Goal: Transaction & Acquisition: Book appointment/travel/reservation

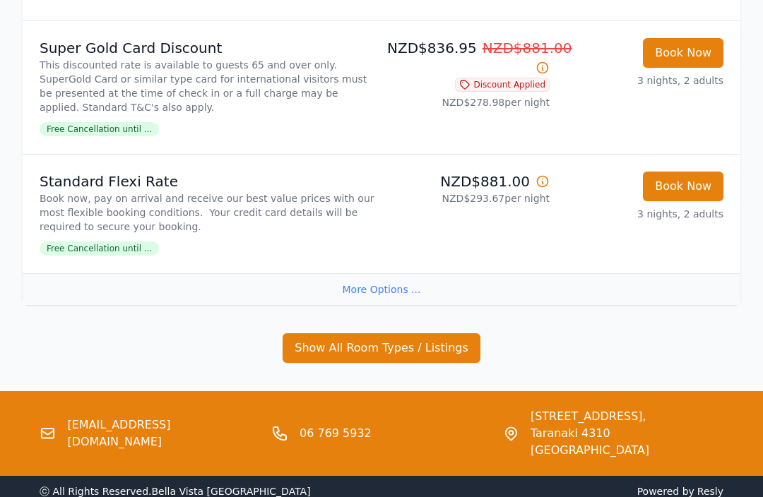
scroll to position [1437, 0]
click at [410, 291] on div "More Options ..." at bounding box center [381, 290] width 717 height 32
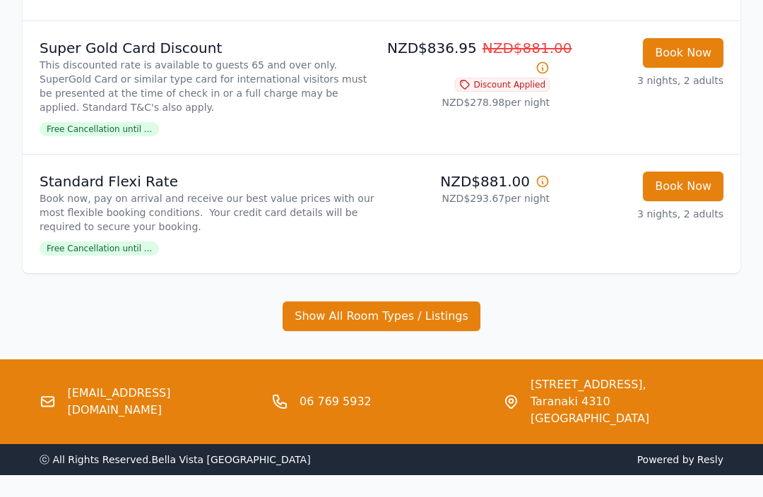
scroll to position [1415, 0]
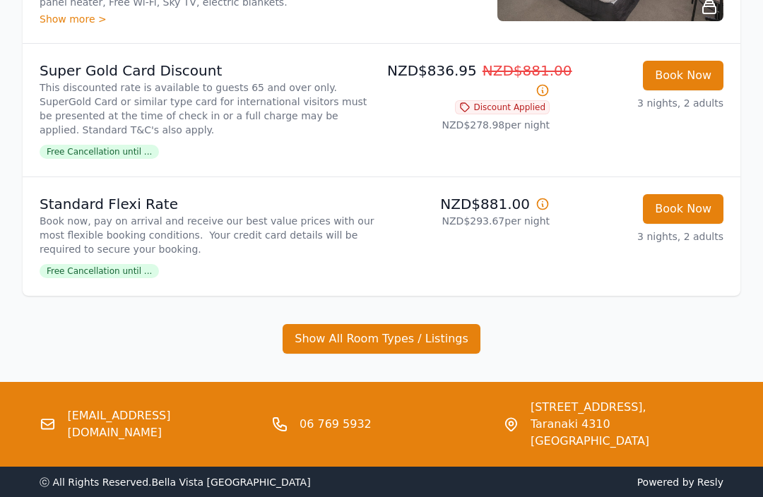
click at [411, 335] on button "Show All Room Types / Listings" at bounding box center [381, 339] width 198 height 30
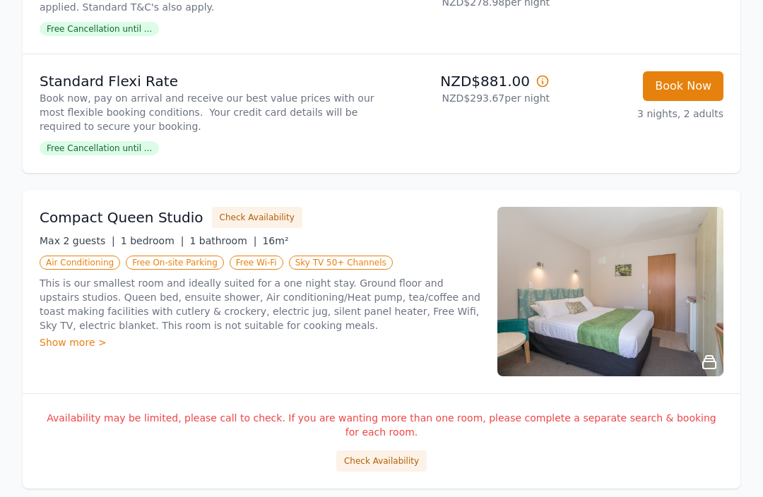
scroll to position [1539, 0]
click at [230, 207] on button "Check Availability" at bounding box center [257, 216] width 90 height 21
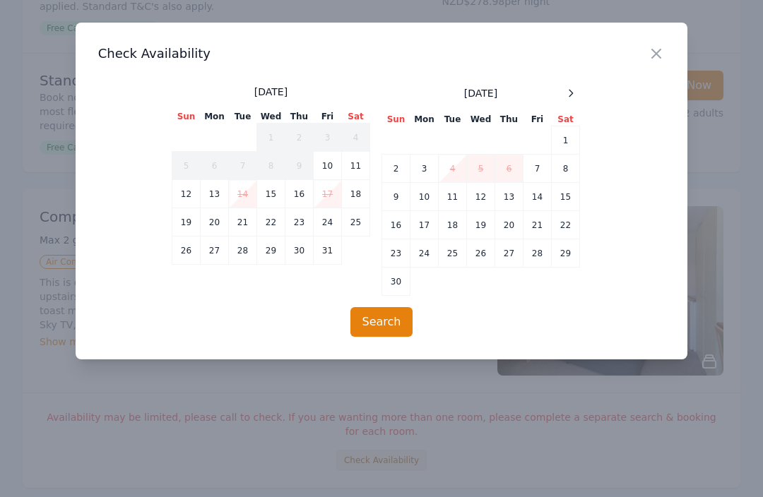
click at [457, 167] on td "4" at bounding box center [453, 169] width 28 height 28
click at [435, 167] on td "3" at bounding box center [424, 169] width 28 height 28
click at [394, 323] on button "Search" at bounding box center [381, 322] width 63 height 30
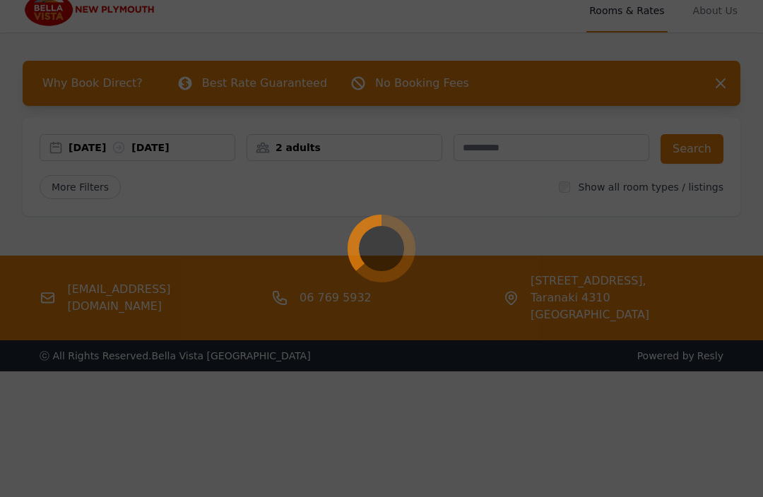
scroll to position [11, 0]
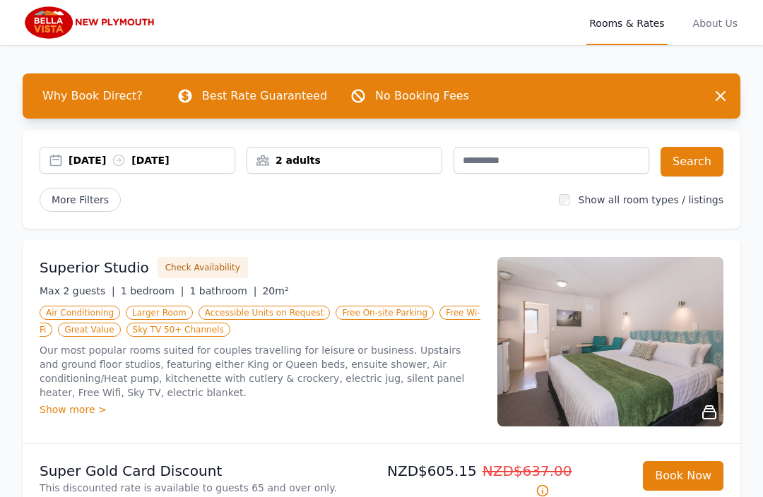
click at [418, 156] on div "2 adults" at bounding box center [344, 160] width 194 height 14
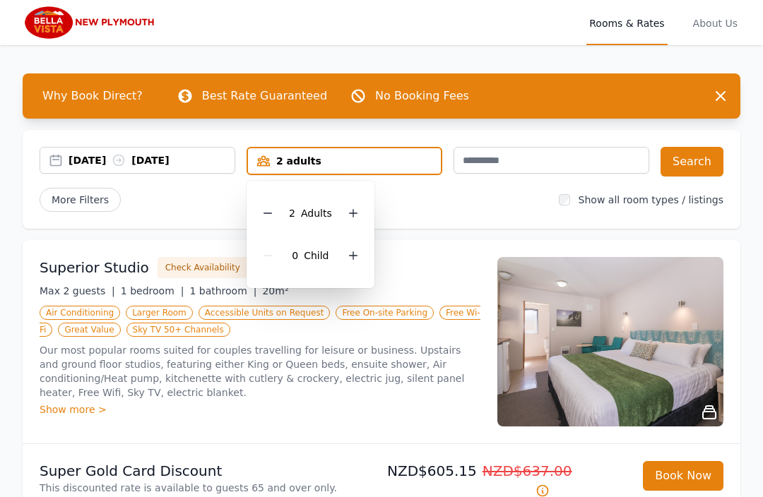
click at [270, 217] on icon at bounding box center [267, 213] width 11 height 11
click at [695, 161] on button "Search" at bounding box center [691, 162] width 63 height 30
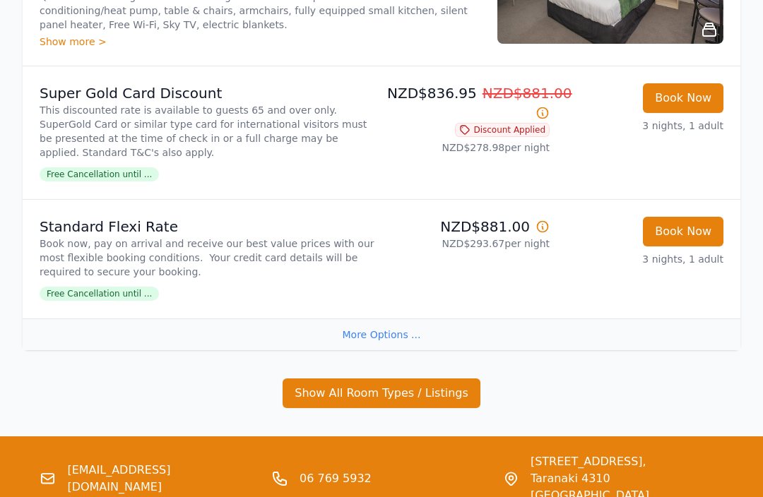
scroll to position [1393, 0]
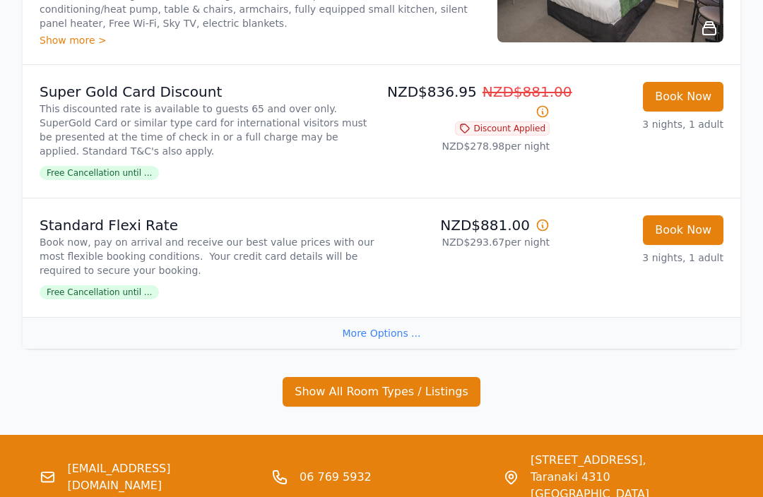
click at [400, 330] on div "More Options ..." at bounding box center [381, 334] width 717 height 32
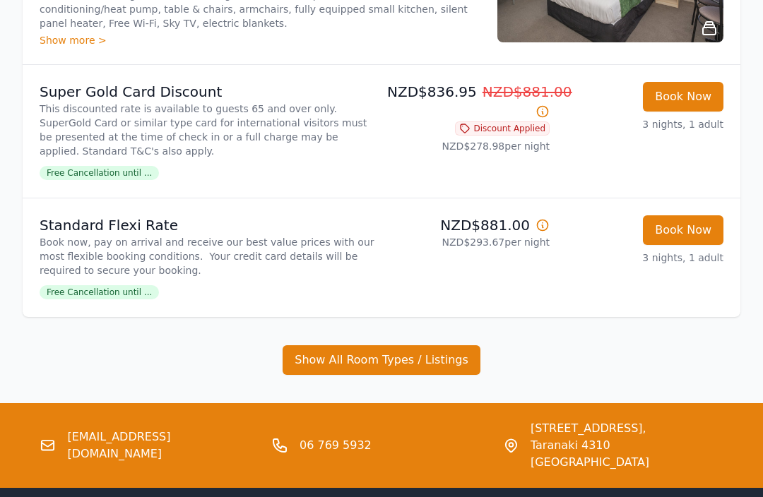
click at [379, 353] on button "Show All Room Types / Listings" at bounding box center [381, 360] width 198 height 30
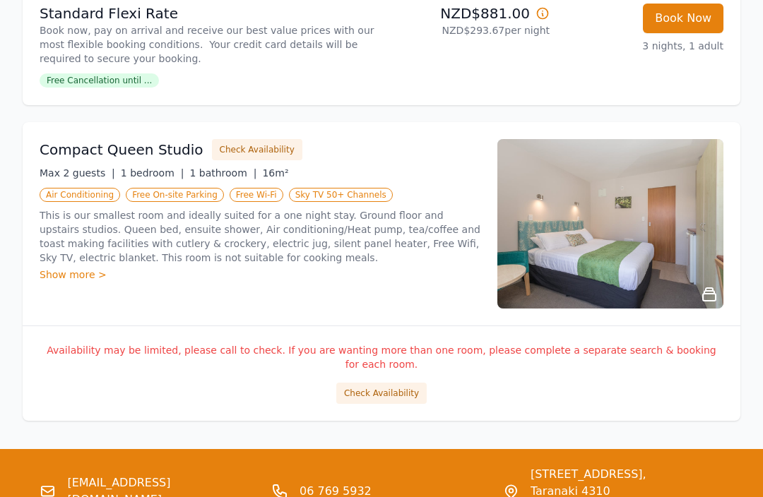
scroll to position [1606, 0]
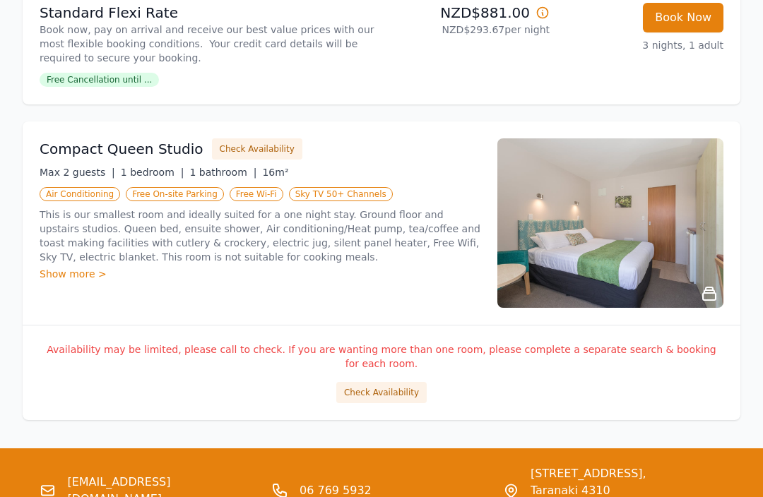
click at [374, 383] on button "Check Availability" at bounding box center [381, 393] width 90 height 21
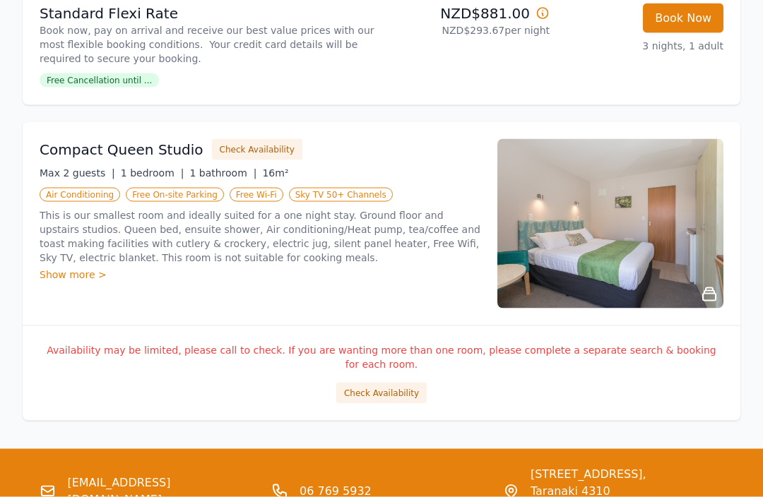
scroll to position [1607, 0]
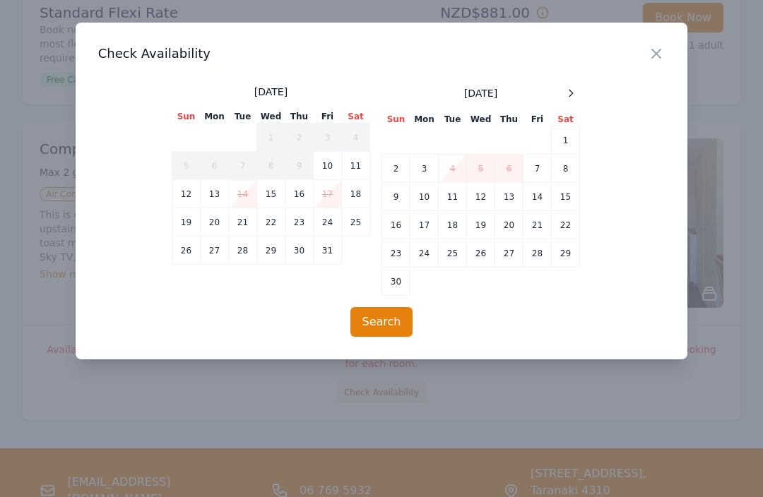
click at [427, 171] on td "3" at bounding box center [424, 169] width 28 height 28
click at [516, 170] on td "6" at bounding box center [509, 169] width 28 height 28
click at [459, 168] on td "4" at bounding box center [453, 169] width 28 height 28
click at [463, 165] on td "4" at bounding box center [453, 169] width 28 height 28
click at [443, 167] on td "4" at bounding box center [453, 169] width 28 height 28
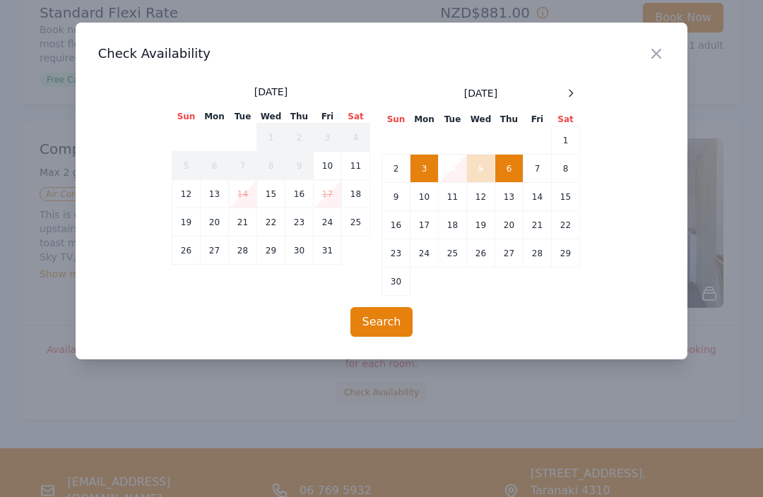
click at [384, 330] on button "Search" at bounding box center [381, 322] width 63 height 30
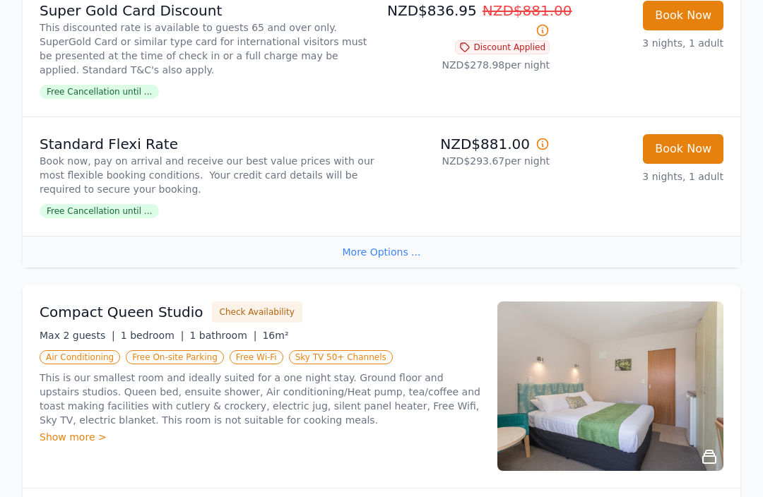
scroll to position [1456, 0]
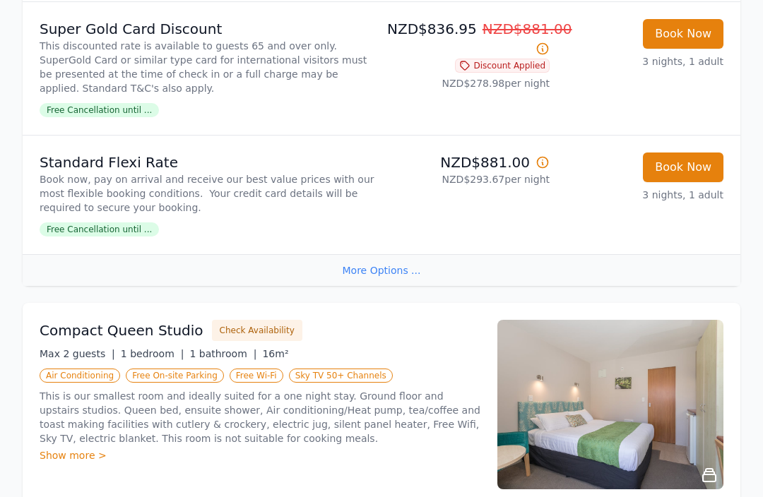
click at [239, 322] on button "Check Availability" at bounding box center [257, 331] width 90 height 21
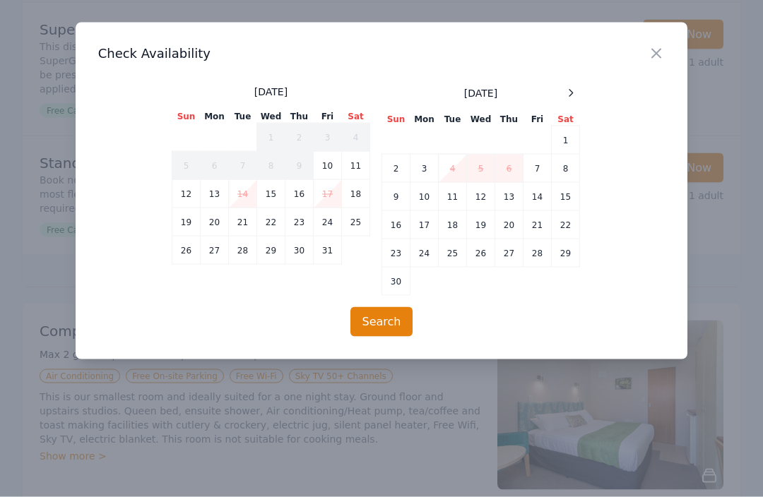
scroll to position [1457, 0]
click at [662, 61] on icon "button" at bounding box center [656, 53] width 17 height 17
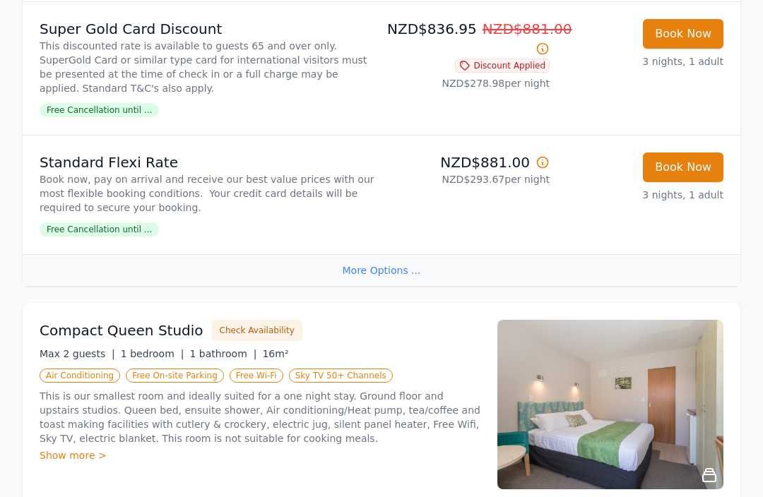
click at [619, 2] on li "Super Gold Card Discount This discounted rate is available to guests 65 and ove…" at bounding box center [381, 68] width 717 height 133
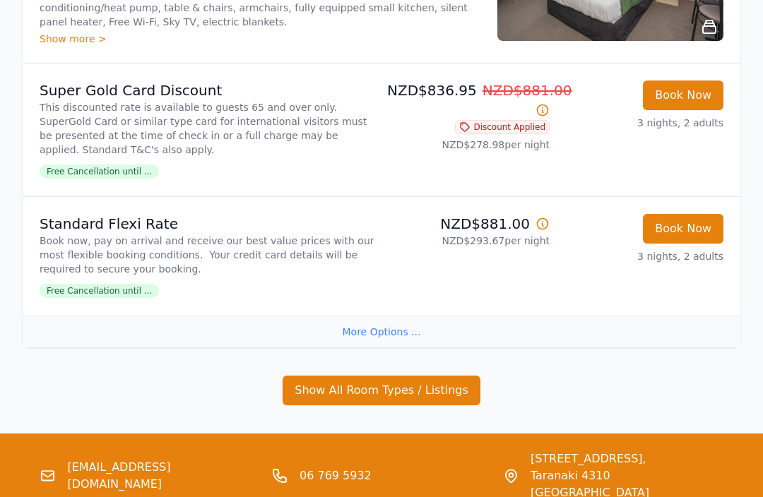
click at [400, 381] on button "Show All Room Types / Listings" at bounding box center [381, 391] width 198 height 30
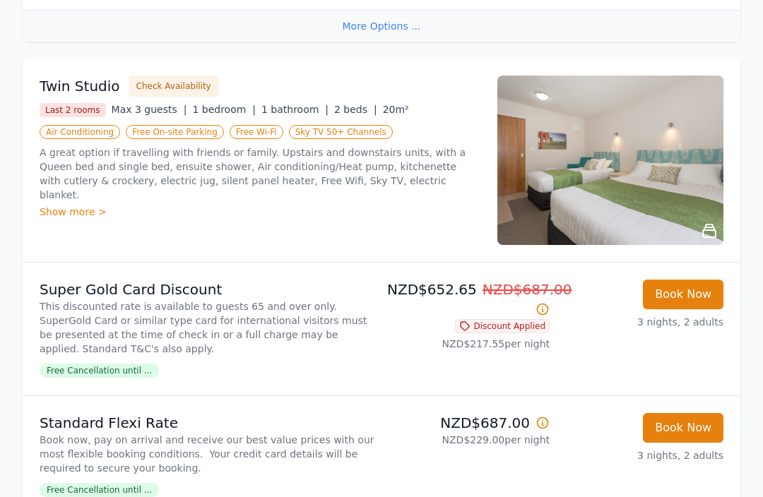
scroll to position [685, 0]
